Goal: Information Seeking & Learning: Learn about a topic

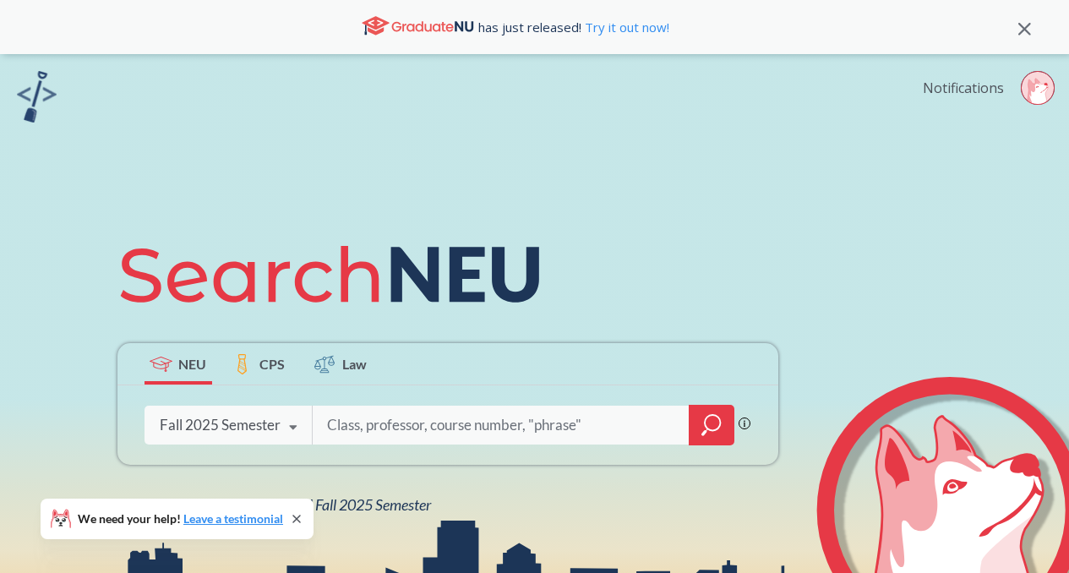
click at [1001, 86] on link "Notifications" at bounding box center [962, 88] width 81 height 19
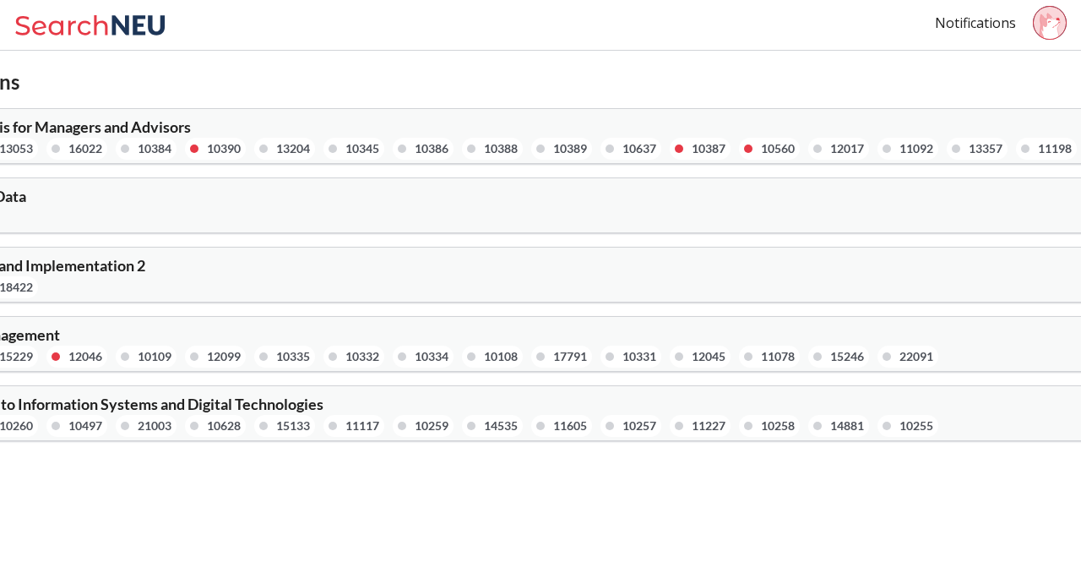
click at [66, 19] on icon at bounding box center [92, 25] width 157 height 34
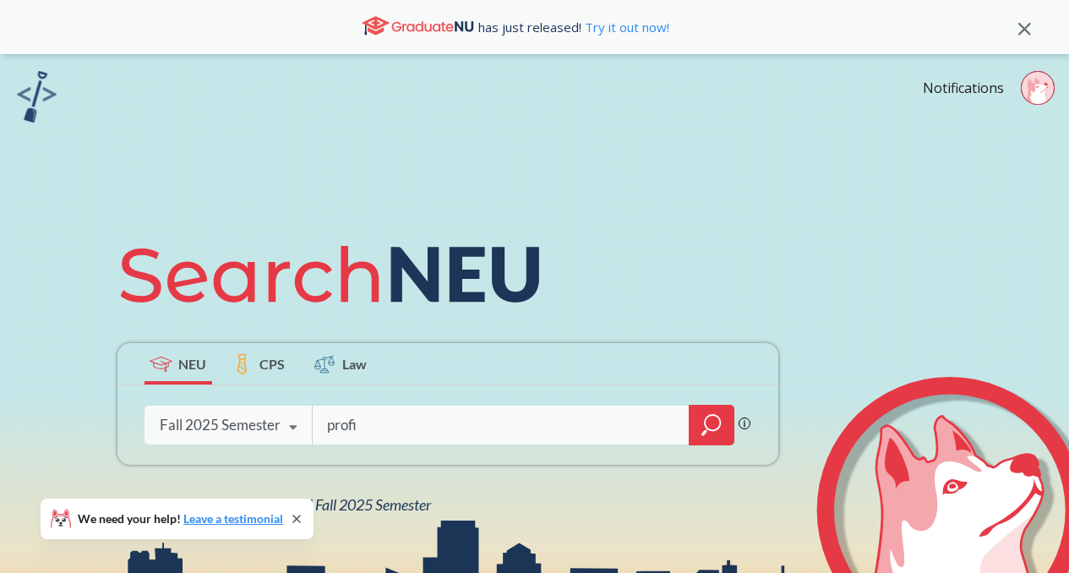
type input "profit"
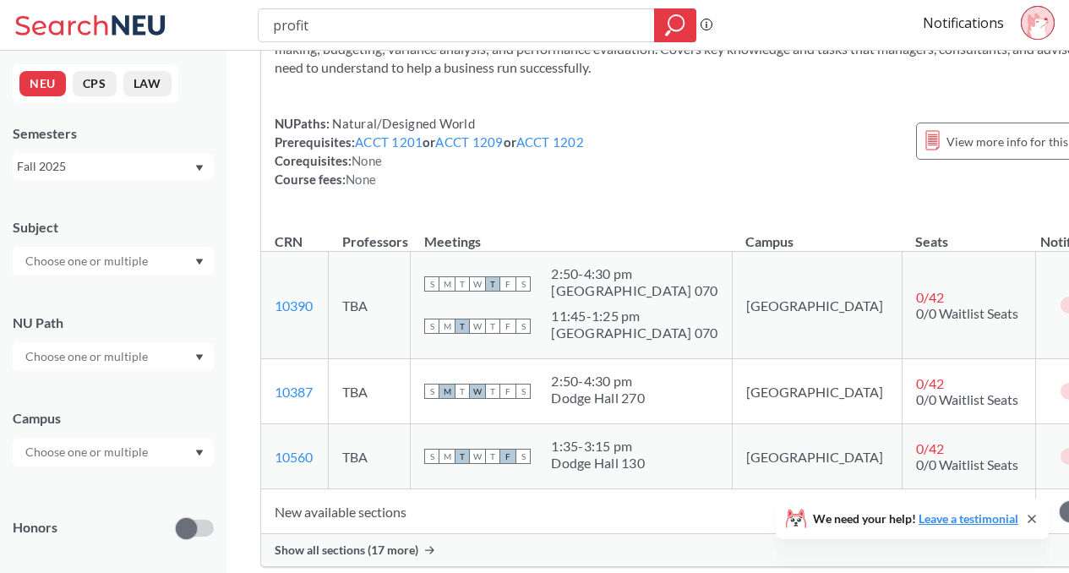
scroll to position [155, 0]
click at [389, 541] on div "Show all sections (17 more)" at bounding box center [691, 549] width 861 height 32
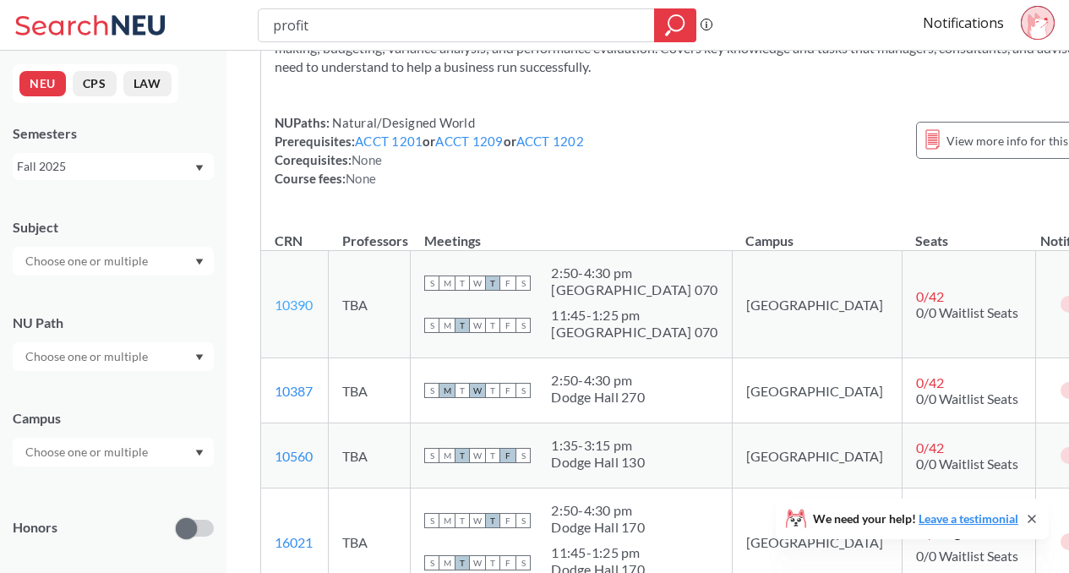
click at [302, 308] on link "10390" at bounding box center [294, 305] width 38 height 16
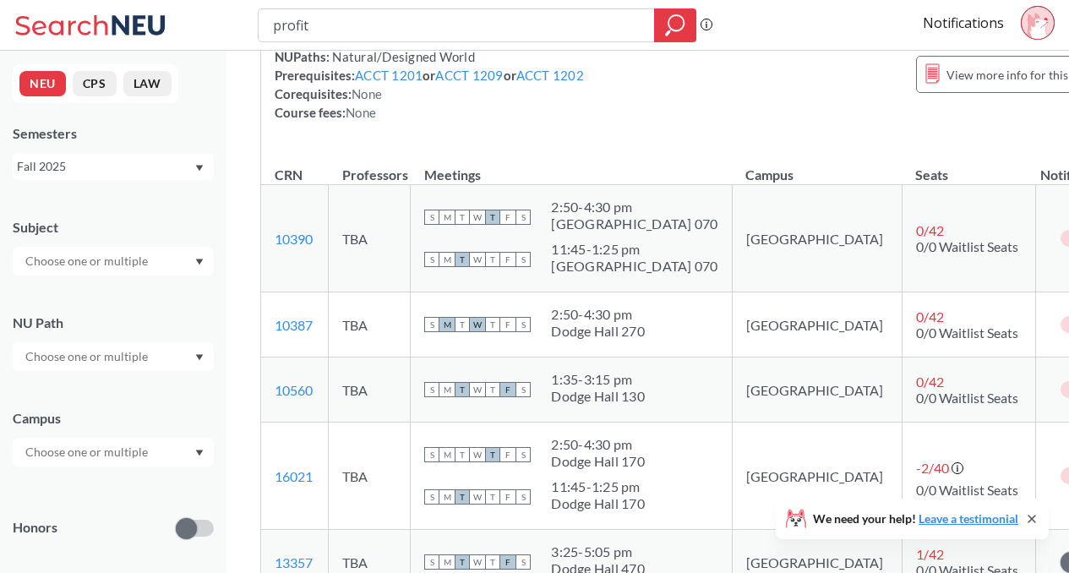
scroll to position [224, 0]
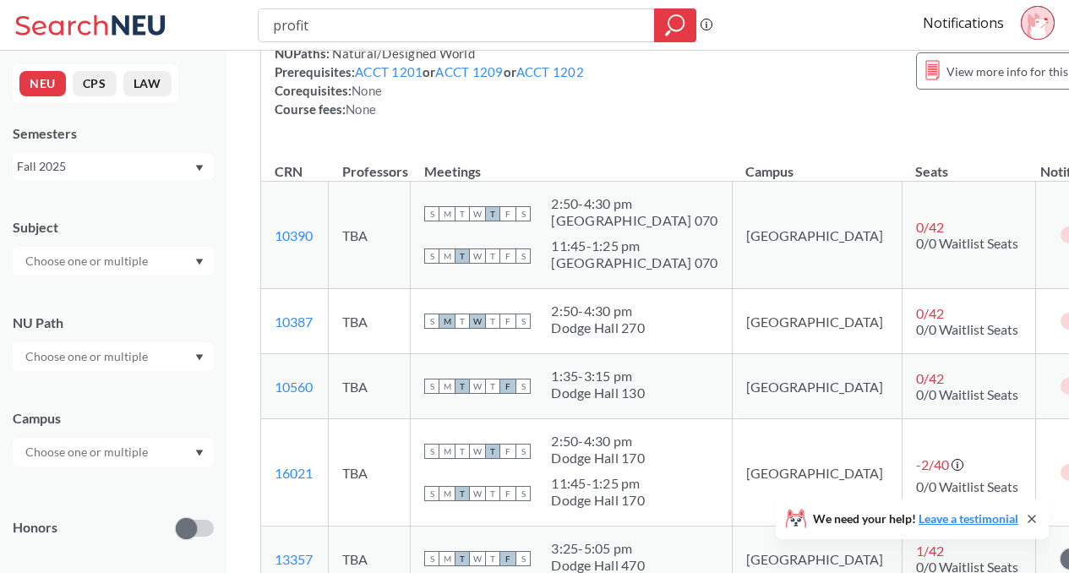
click at [1068, 232] on span at bounding box center [1087, 235] width 21 height 21
click at [1060, 226] on input "checkbox" at bounding box center [1060, 226] width 0 height 0
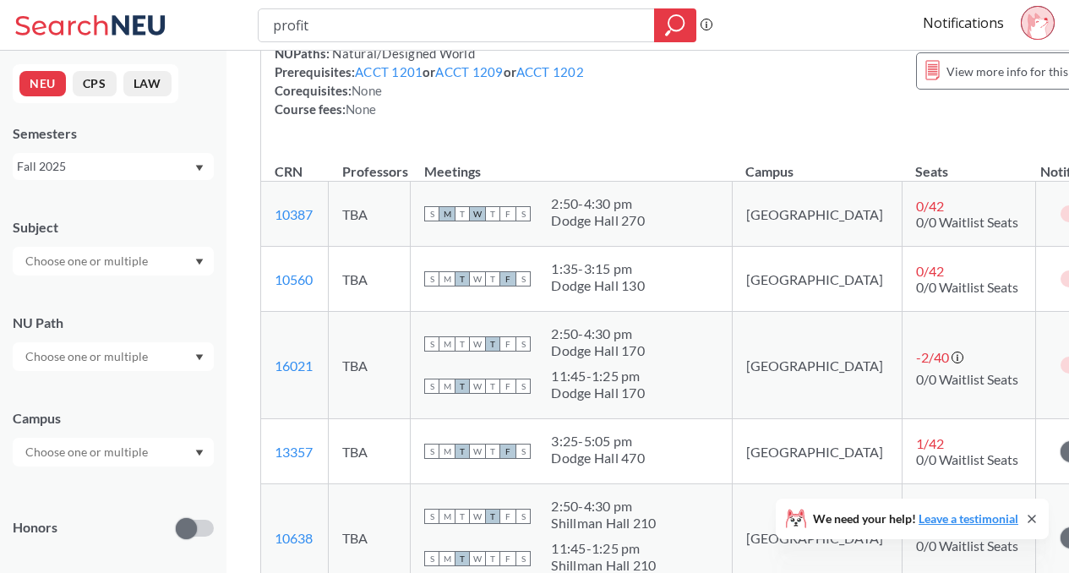
click at [1068, 214] on span at bounding box center [1087, 214] width 21 height 21
click at [1060, 205] on input "checkbox" at bounding box center [1060, 205] width 0 height 0
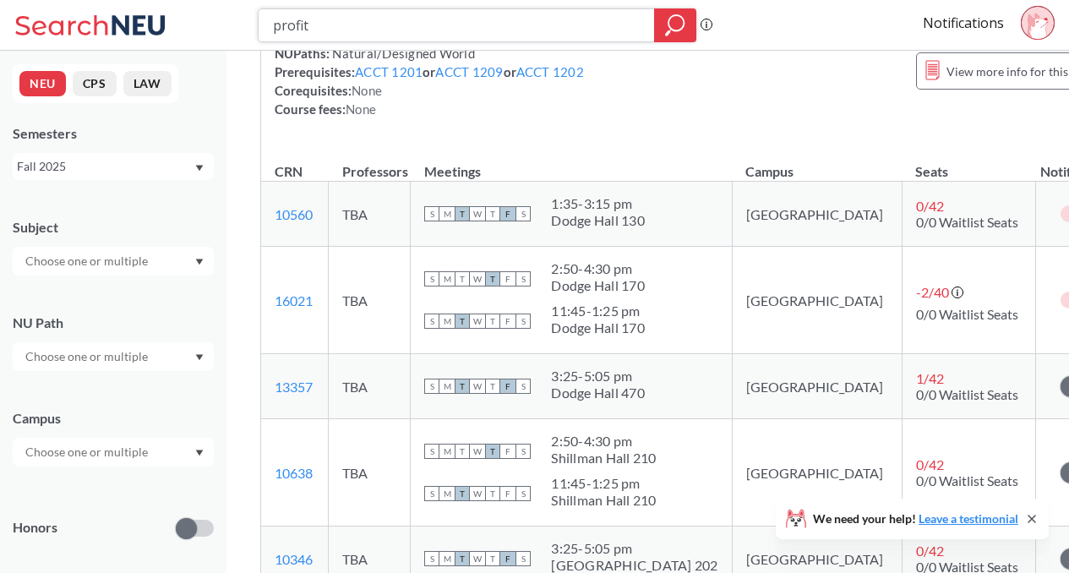
drag, startPoint x: 389, startPoint y: 32, endPoint x: 223, endPoint y: 27, distance: 166.5
click at [223, 27] on div "profit Phrase search guarantees the exact search appears in the results. Ex. If…" at bounding box center [534, 25] width 1069 height 51
click at [1068, 297] on span at bounding box center [1087, 300] width 21 height 21
click at [1060, 291] on input "checkbox" at bounding box center [1060, 291] width 0 height 0
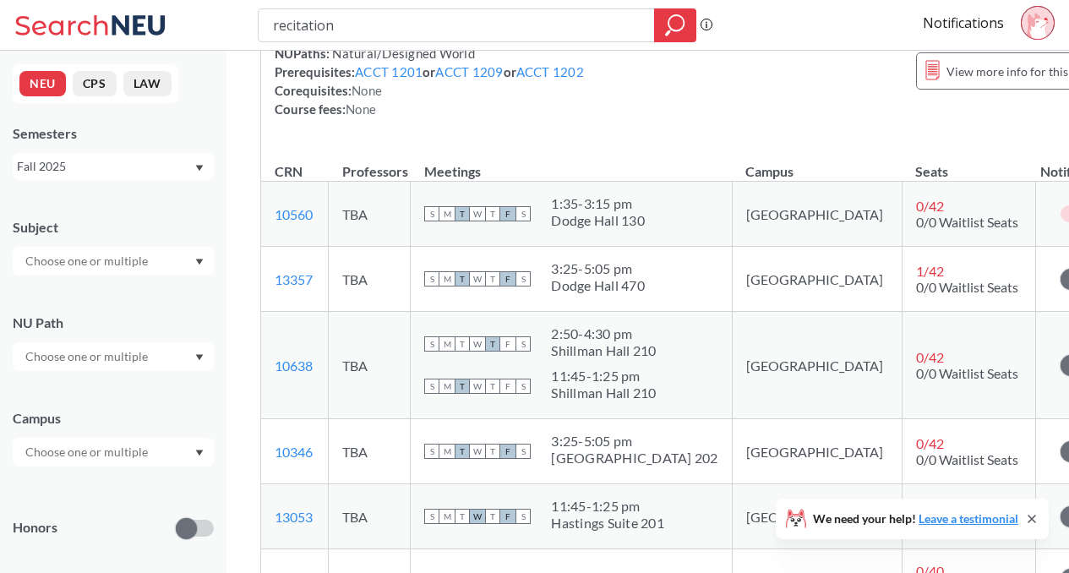
click at [1068, 214] on span at bounding box center [1087, 214] width 21 height 21
click at [1060, 205] on input "checkbox" at bounding box center [1060, 205] width 0 height 0
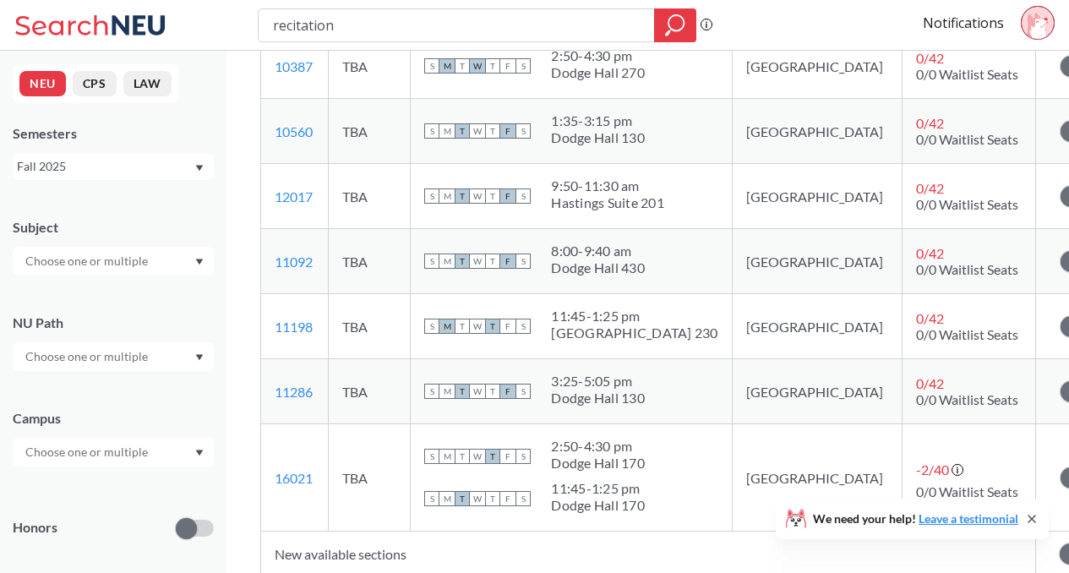
scroll to position [1291, 0]
click at [1060, 328] on span at bounding box center [1070, 327] width 21 height 21
click at [1060, 318] on input "checkbox" at bounding box center [1060, 318] width 0 height 0
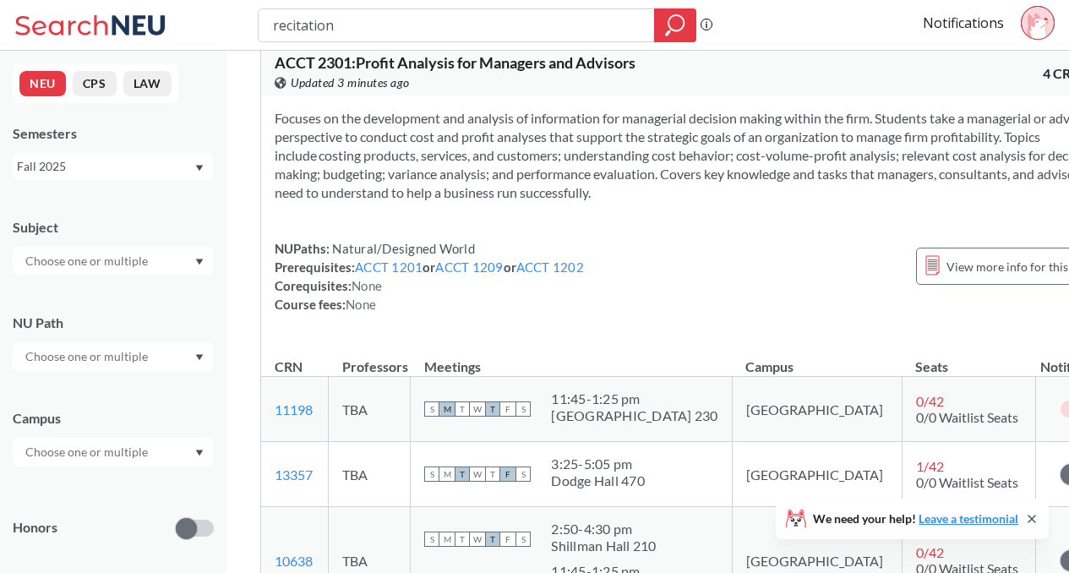
scroll to position [0, 0]
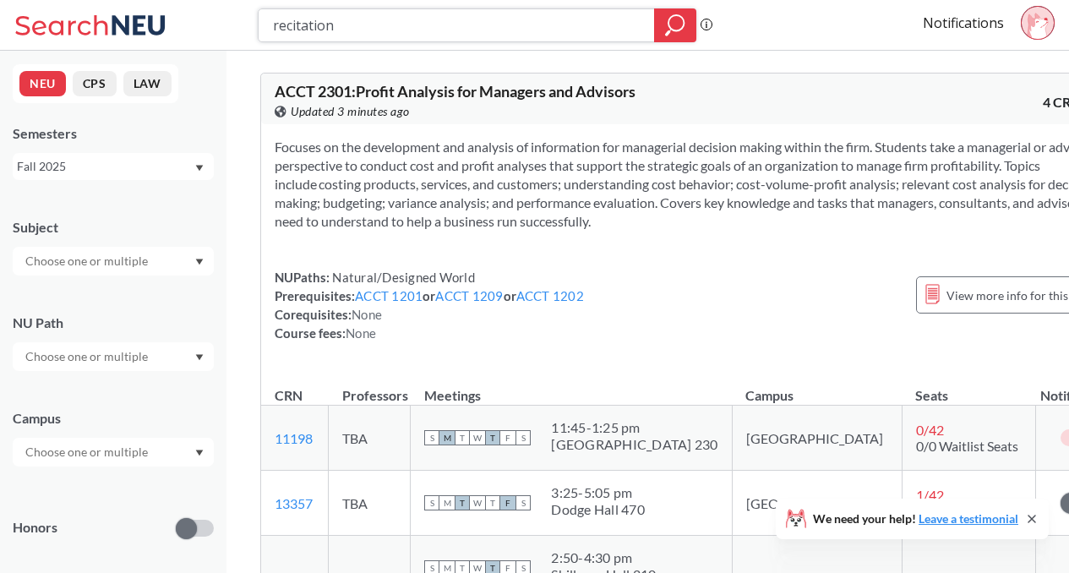
click at [505, 21] on input "recitation" at bounding box center [456, 25] width 371 height 29
type input "recitation for cs 3000"
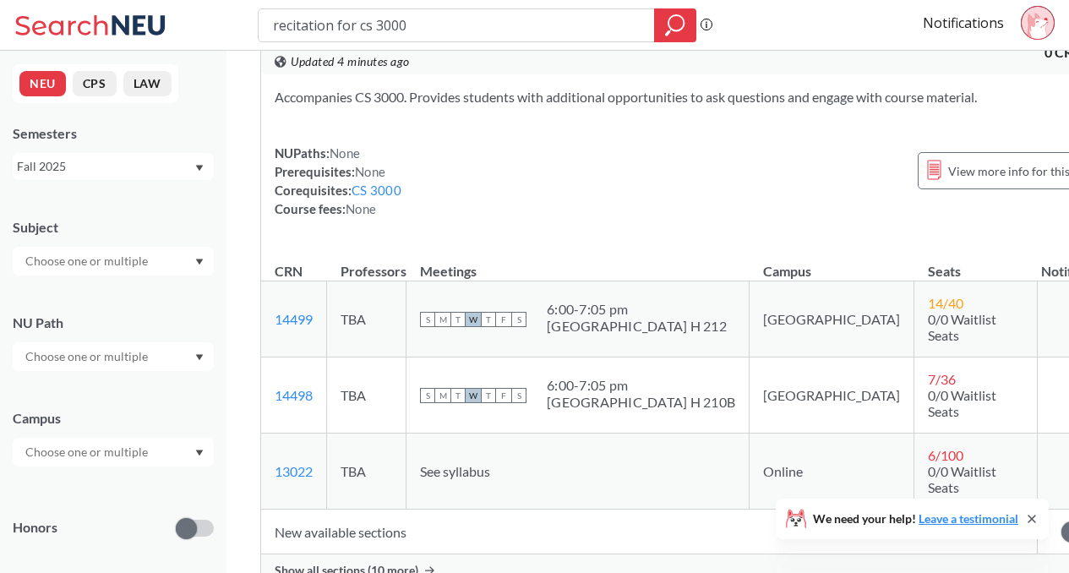
scroll to position [52, 0]
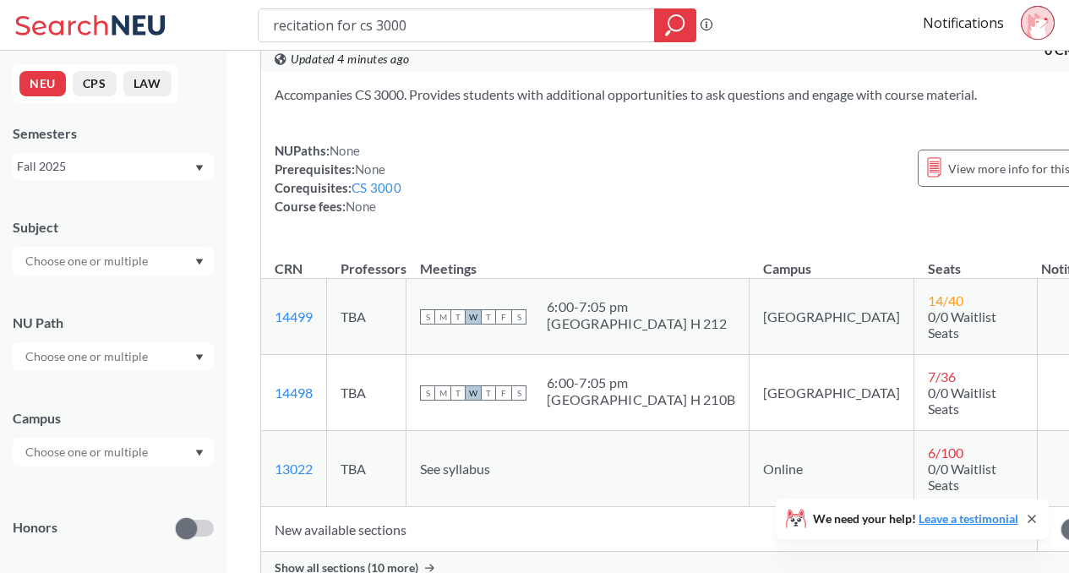
click at [400, 560] on span "Show all sections (10 more)" at bounding box center [347, 567] width 144 height 15
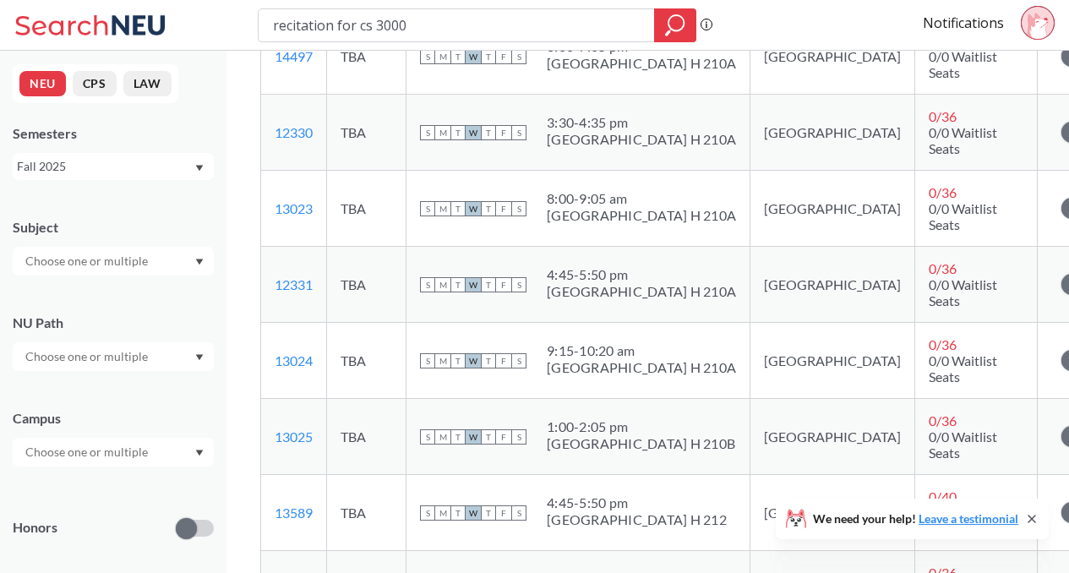
scroll to position [545, 0]
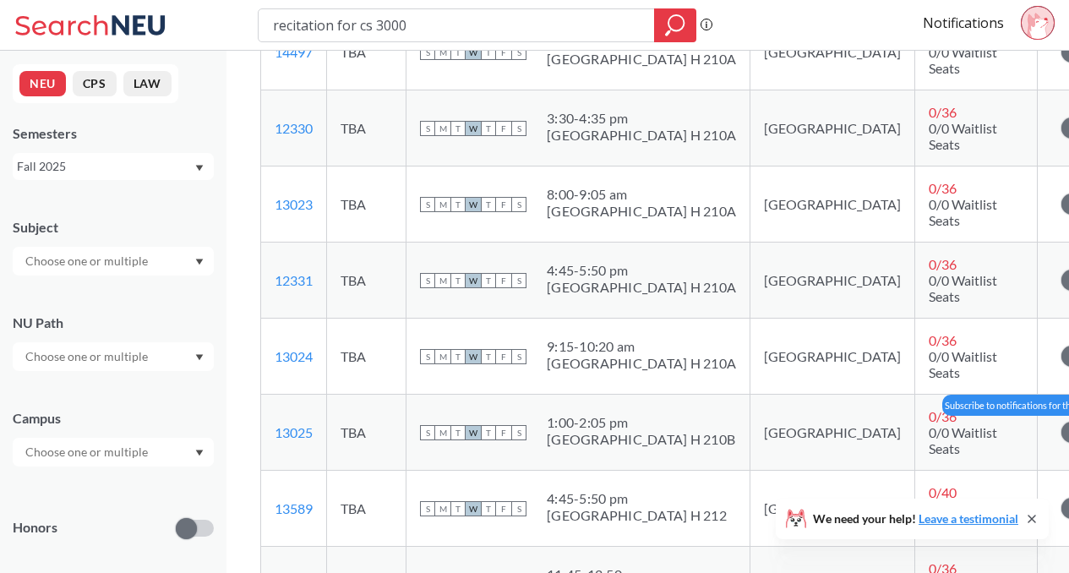
click at [1061, 422] on span at bounding box center [1071, 432] width 21 height 21
click at [1061, 424] on input "checkbox" at bounding box center [1061, 424] width 0 height 0
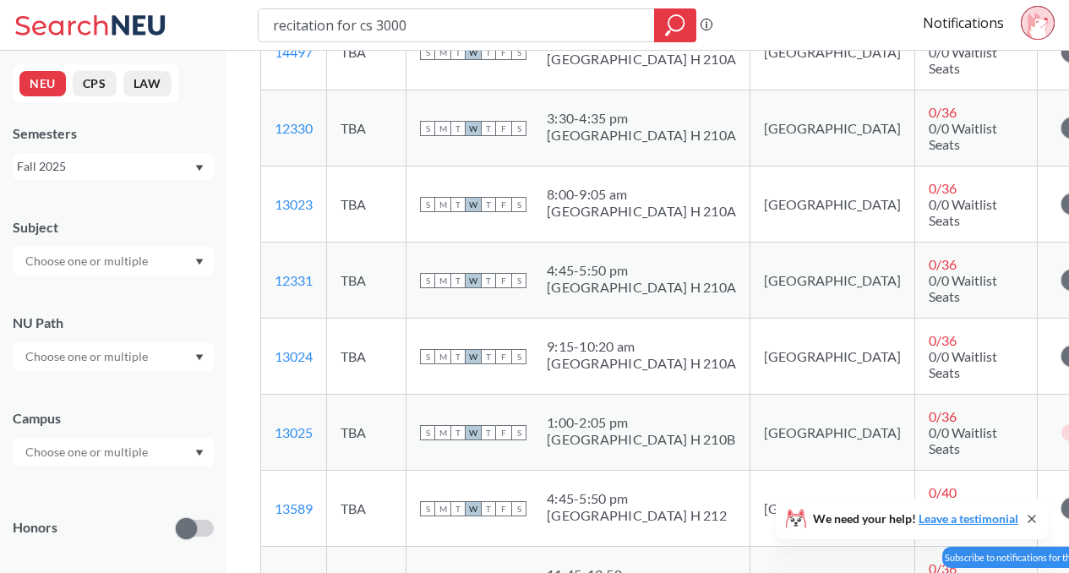
click at [1061, 572] on input "checkbox" at bounding box center [1061, 576] width 0 height 0
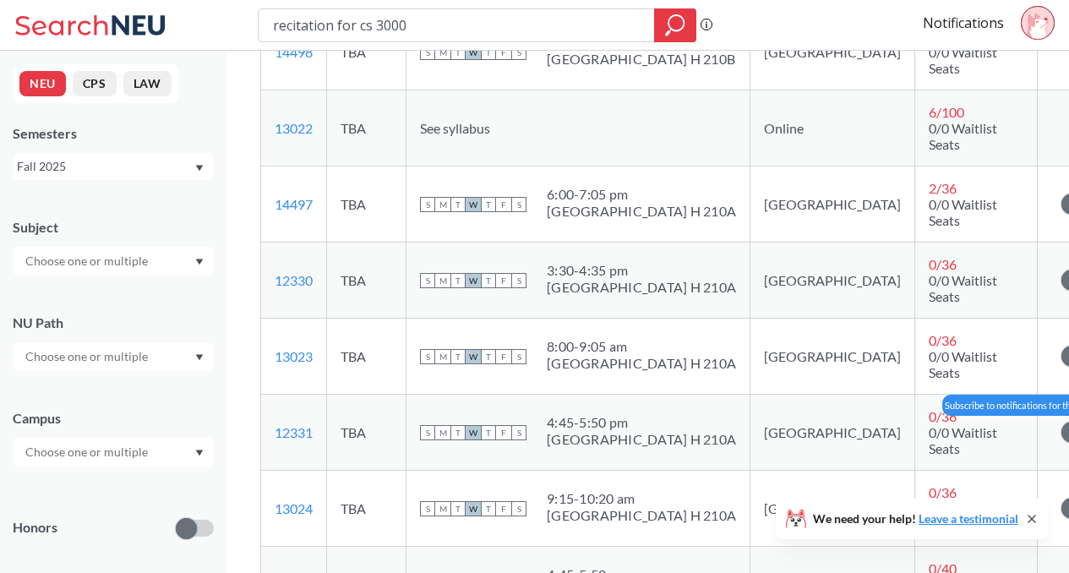
click at [1061, 424] on label at bounding box center [1080, 432] width 38 height 17
click at [1061, 424] on input "checkbox" at bounding box center [1061, 424] width 0 height 0
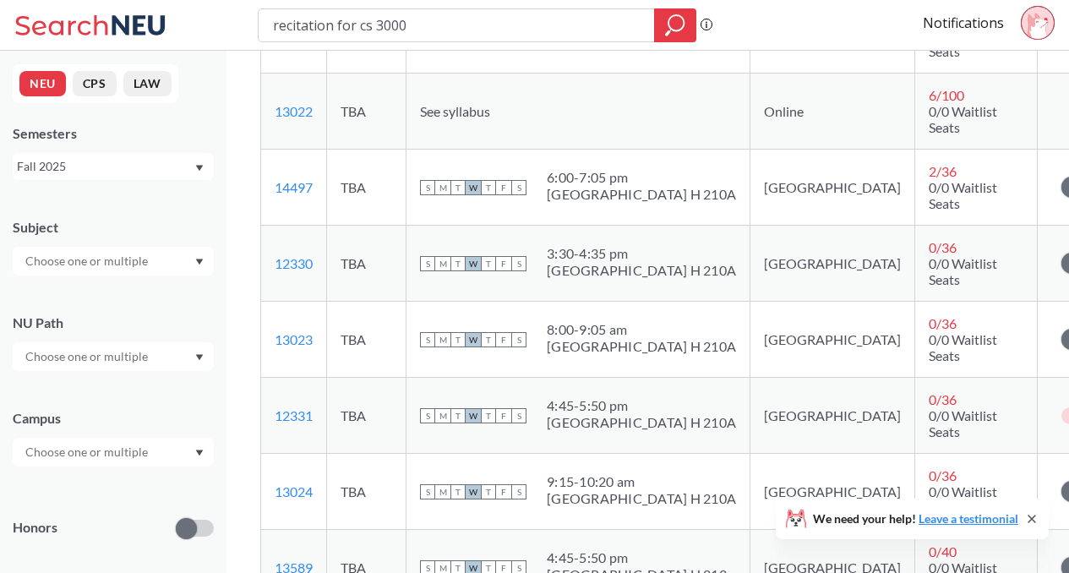
scroll to position [564, 0]
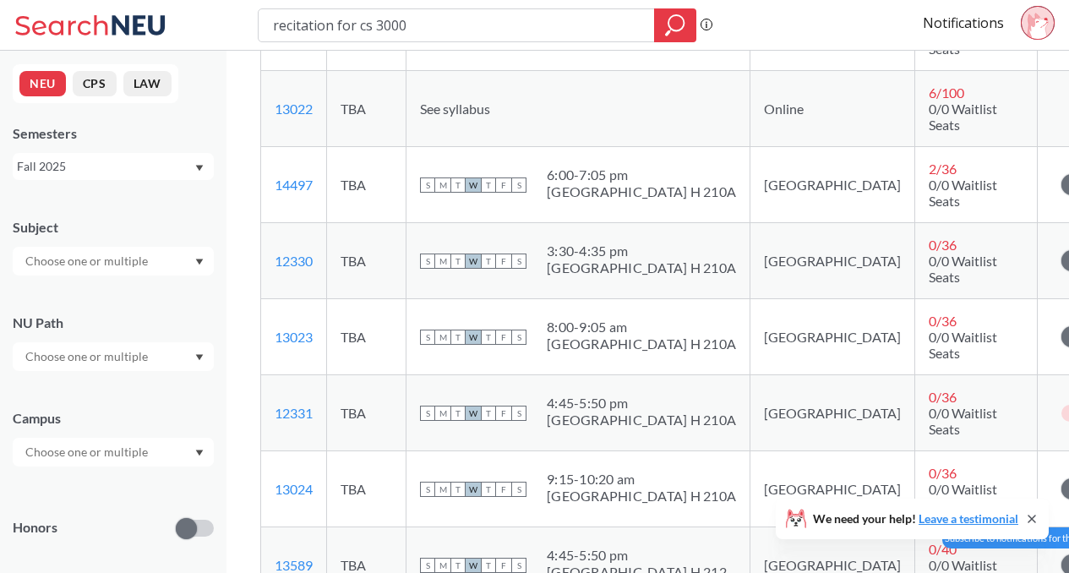
click at [1061, 554] on span at bounding box center [1071, 564] width 21 height 21
click at [1061, 557] on input "checkbox" at bounding box center [1061, 557] width 0 height 0
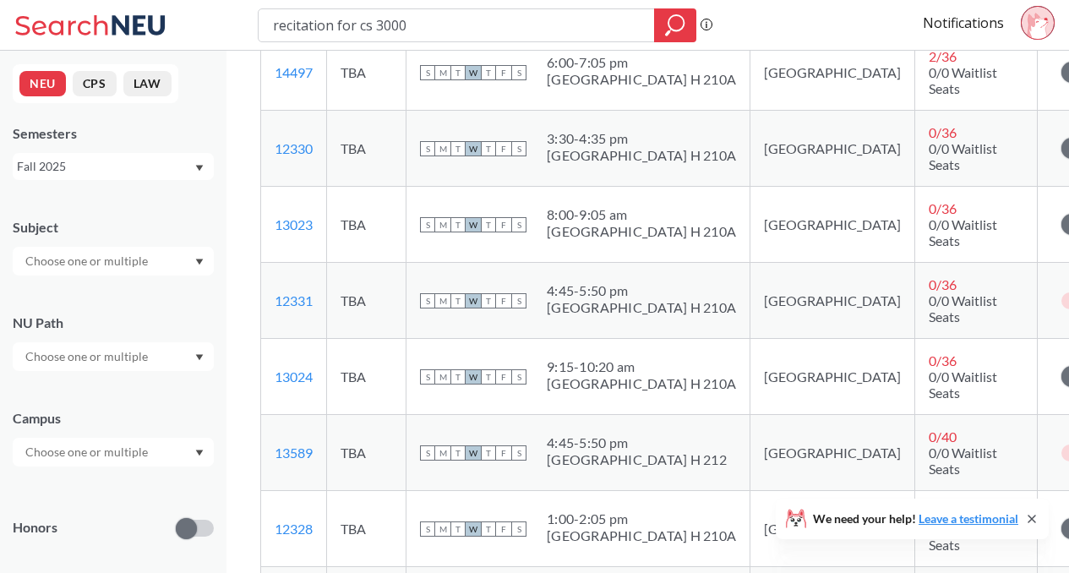
scroll to position [682, 0]
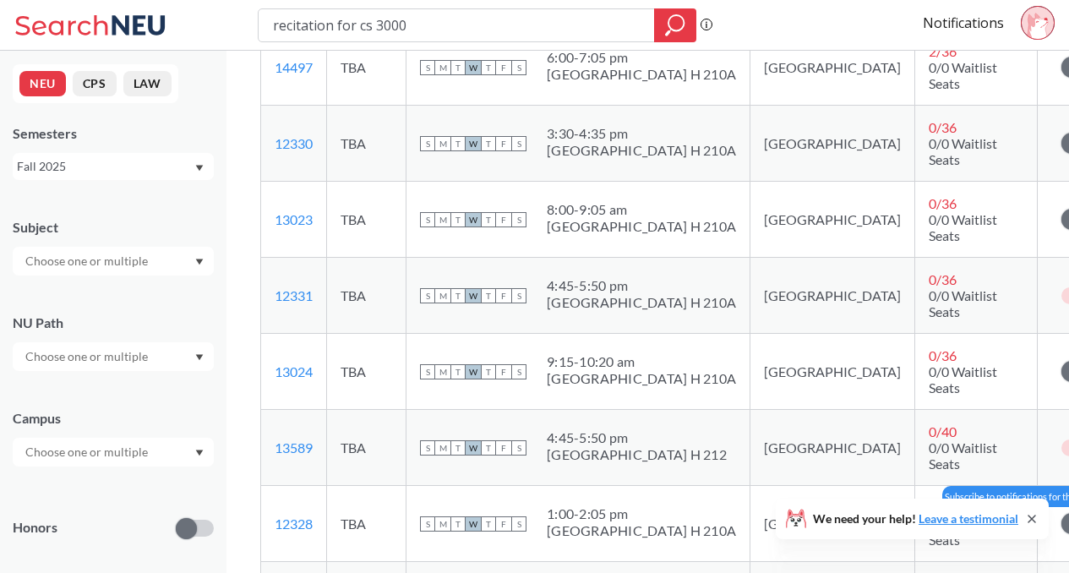
click at [1061, 513] on span at bounding box center [1071, 523] width 21 height 21
click at [1061, 515] on input "checkbox" at bounding box center [1061, 515] width 0 height 0
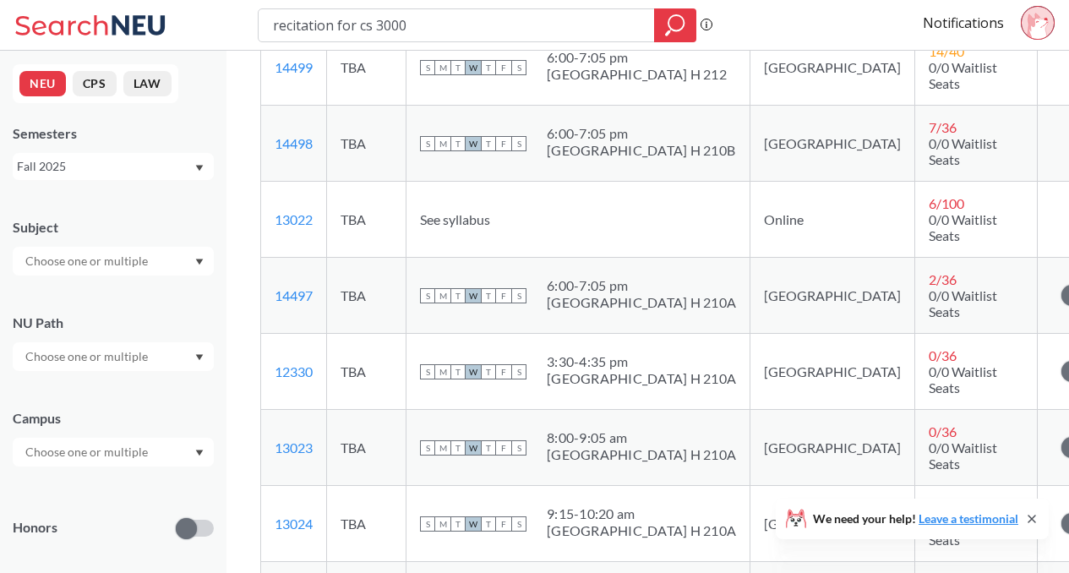
scroll to position [759, 0]
